Goal: Task Accomplishment & Management: Manage account settings

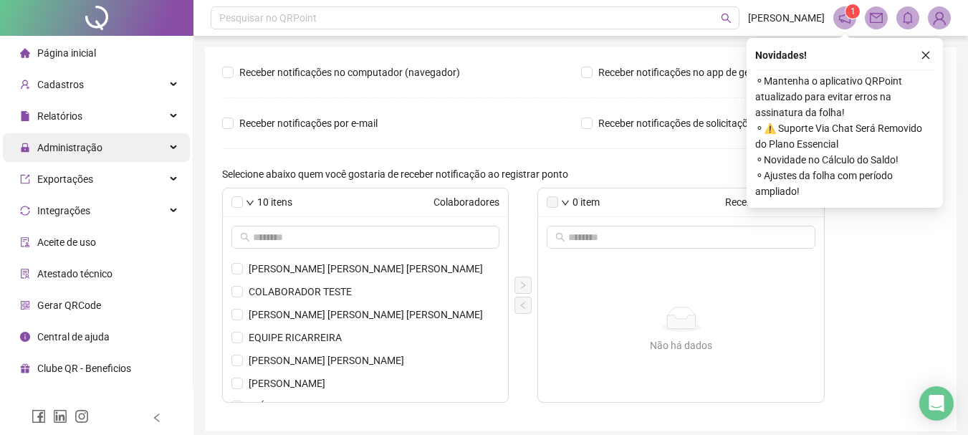
click at [106, 145] on div "Administração" at bounding box center [96, 147] width 187 height 29
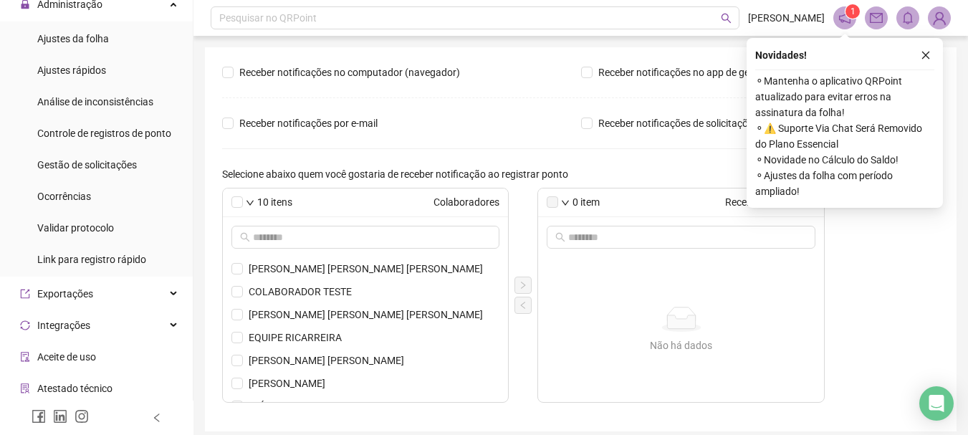
scroll to position [72, 0]
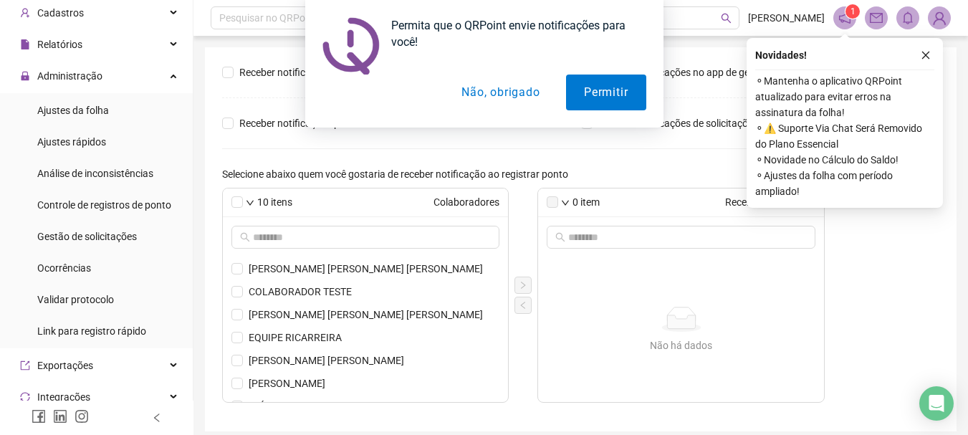
click at [485, 88] on button "Não, obrigado" at bounding box center [501, 93] width 114 height 36
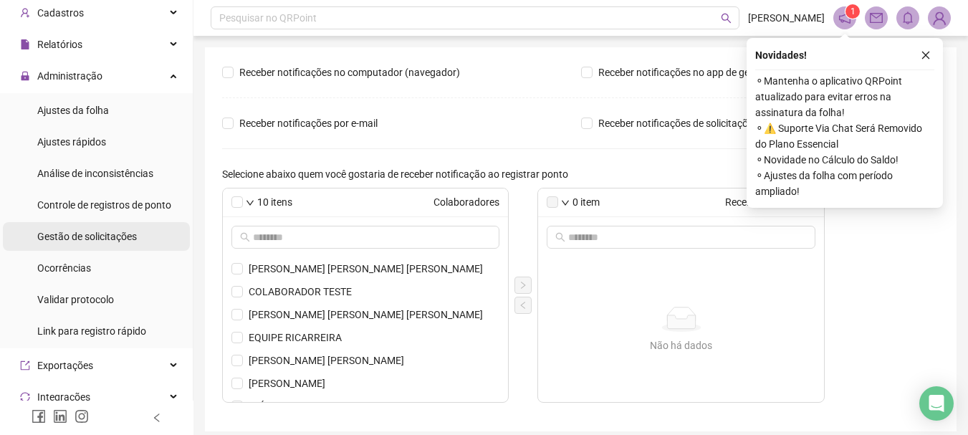
click at [118, 228] on div "Gestão de solicitações" at bounding box center [87, 236] width 100 height 29
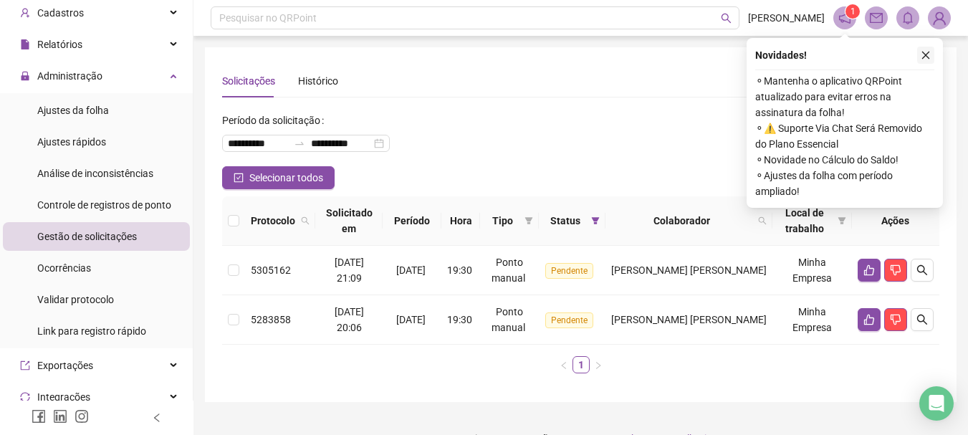
click at [926, 52] on icon "close" at bounding box center [926, 55] width 10 height 10
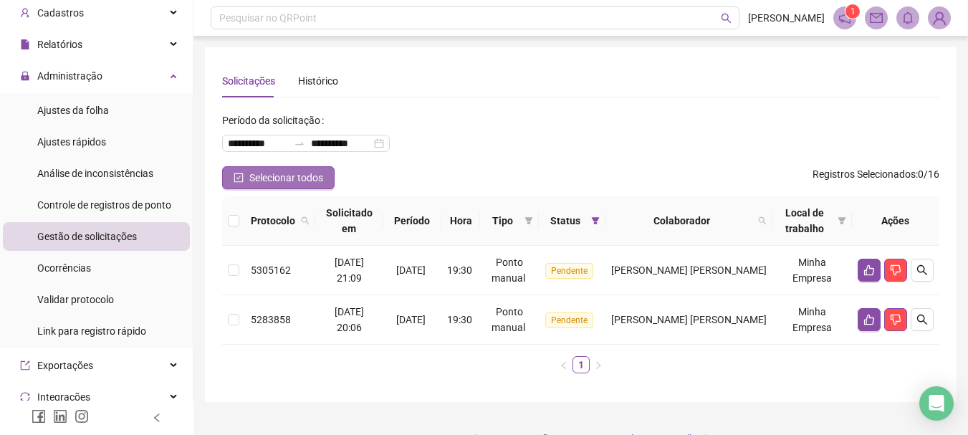
click at [239, 176] on icon "check-square" at bounding box center [239, 178] width 10 height 10
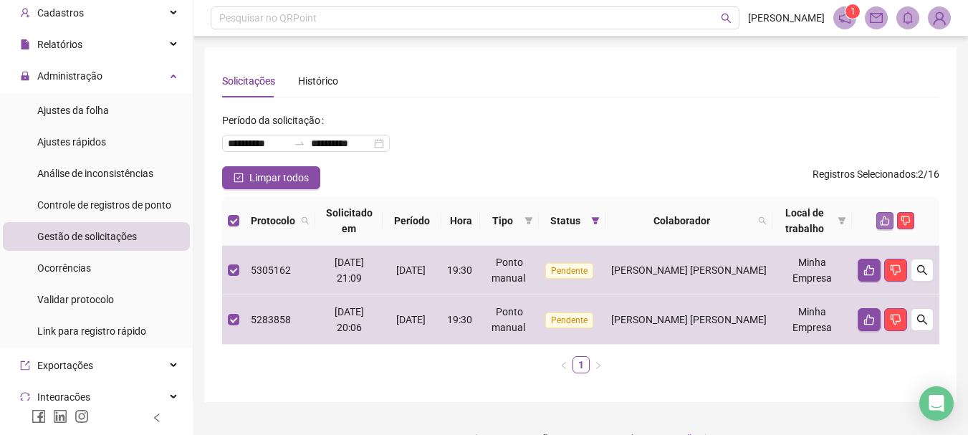
click at [884, 224] on icon "like" at bounding box center [885, 221] width 10 height 10
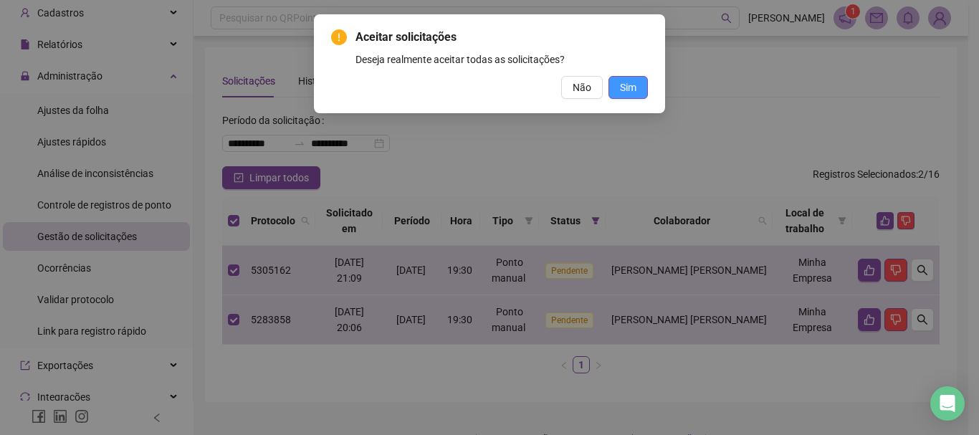
click at [626, 84] on span "Sim" at bounding box center [628, 88] width 16 height 16
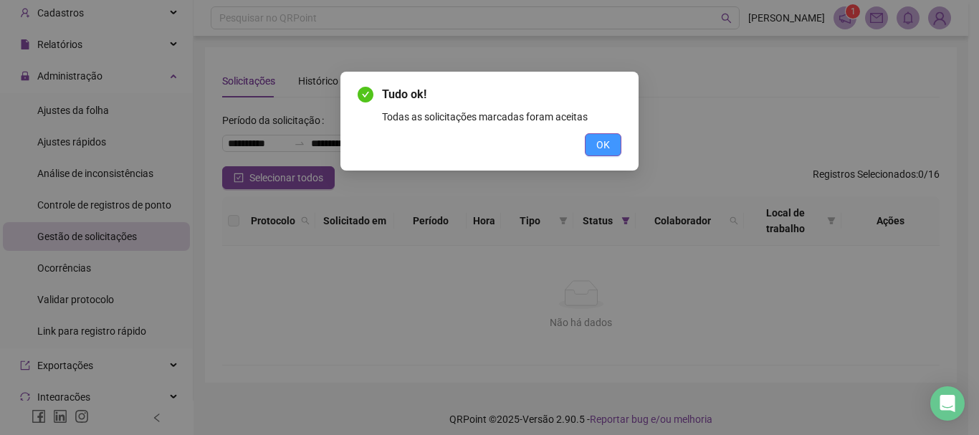
click at [605, 148] on span "OK" at bounding box center [603, 145] width 14 height 16
